Goal: Find specific page/section: Find specific page/section

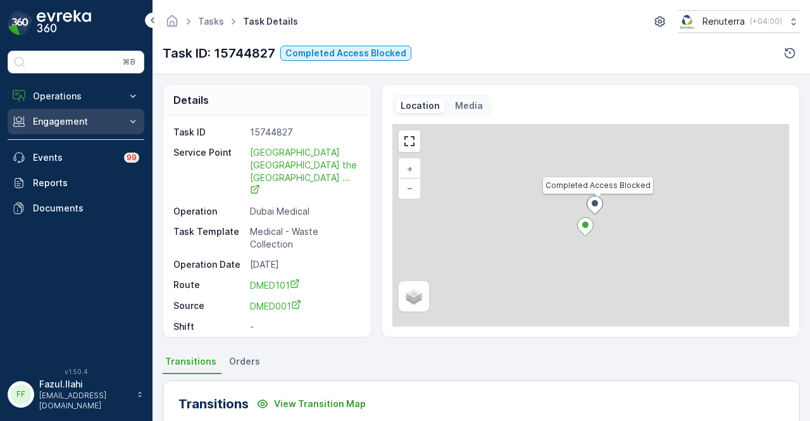
click at [85, 127] on p "Engagement" at bounding box center [76, 121] width 86 height 13
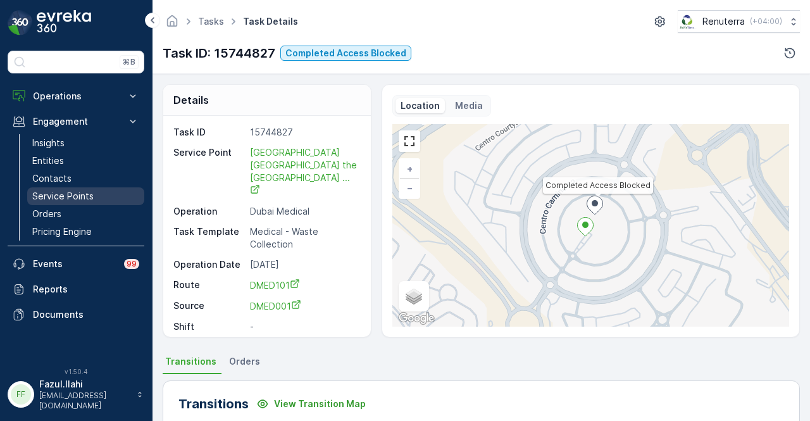
click at [88, 200] on p "Service Points" at bounding box center [62, 196] width 61 height 13
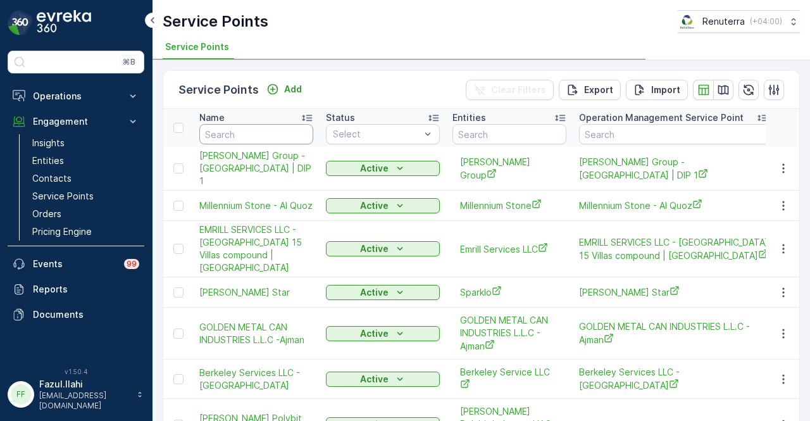
click at [271, 129] on input "text" at bounding box center [256, 134] width 114 height 20
click at [267, 135] on input "text" at bounding box center [256, 134] width 114 height 20
type input "ZABEE"
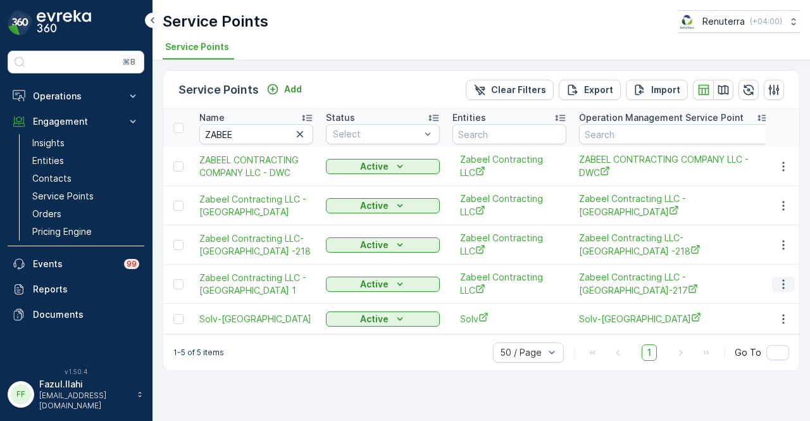
click at [779, 284] on icon "button" at bounding box center [783, 284] width 13 height 13
click at [789, 291] on button "button" at bounding box center [783, 284] width 23 height 15
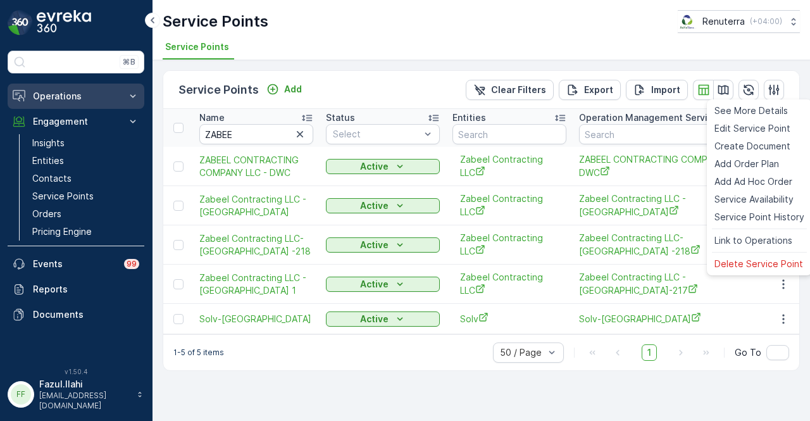
click at [127, 96] on icon at bounding box center [133, 96] width 13 height 13
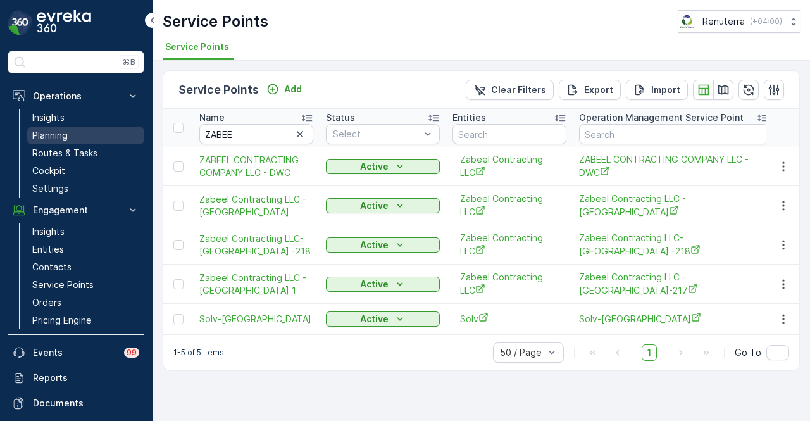
click at [107, 136] on link "Planning" at bounding box center [85, 136] width 117 height 18
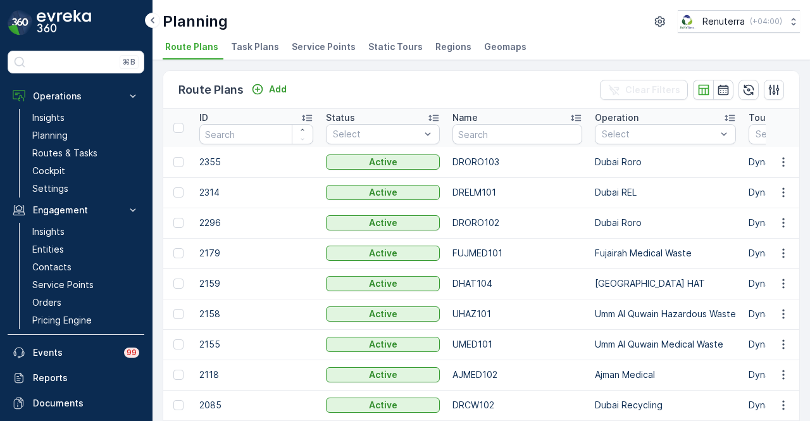
click at [320, 50] on span "Service Points" at bounding box center [324, 47] width 64 height 13
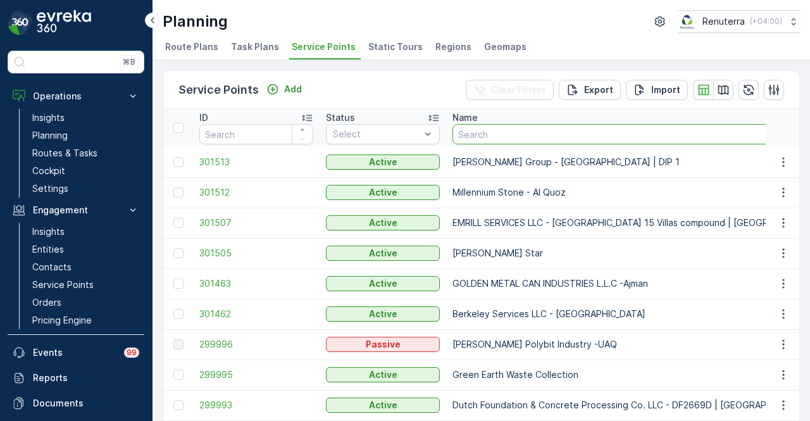
click at [603, 136] on input "text" at bounding box center [638, 134] width 371 height 20
type input "ZABEEL"
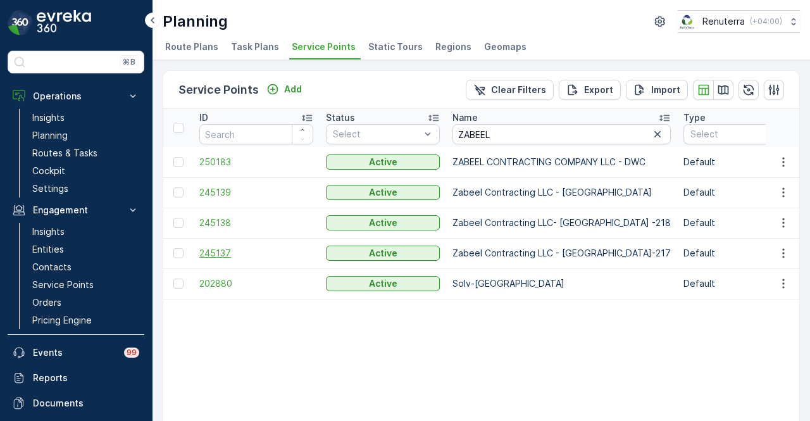
click at [222, 256] on span "245137" at bounding box center [256, 253] width 114 height 13
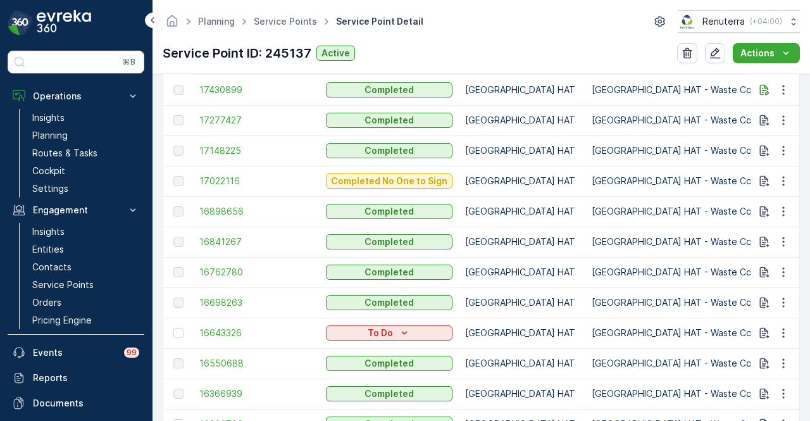
scroll to position [380, 0]
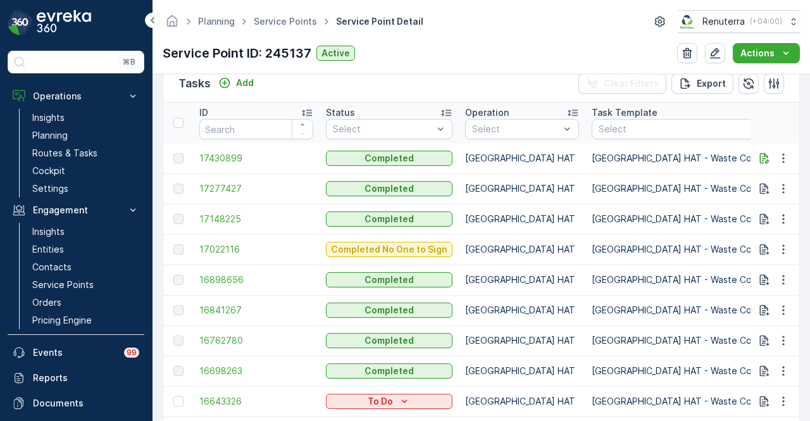
click at [482, 73] on div "Planning Service Points Service Point Detail Renuterra ( +04:00 ) Service Point…" at bounding box center [482, 37] width 658 height 74
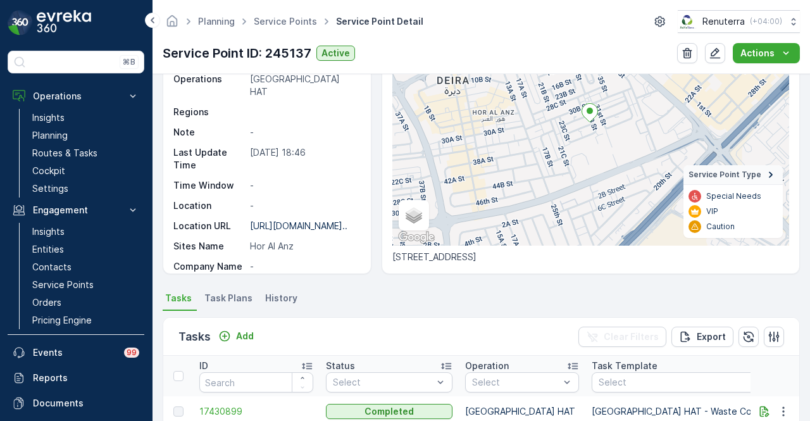
scroll to position [317, 0]
